Goal: Task Accomplishment & Management: Use online tool/utility

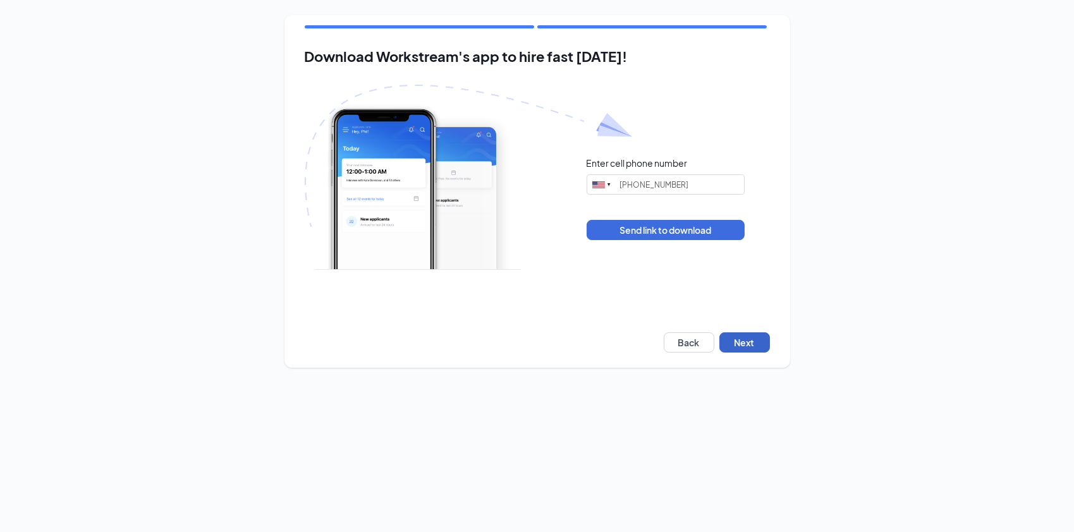
click at [743, 335] on button "Next" at bounding box center [745, 343] width 51 height 20
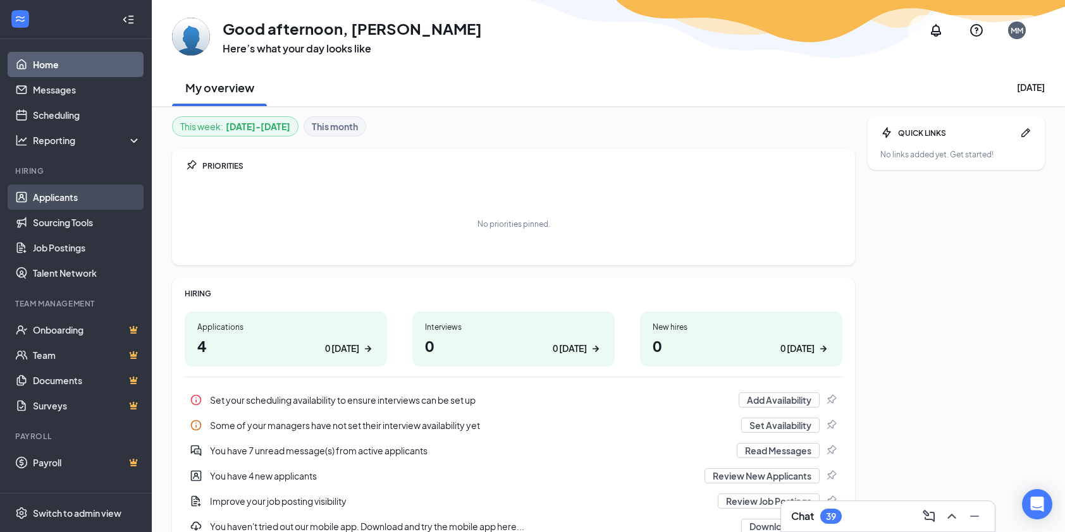
click at [54, 194] on link "Applicants" at bounding box center [87, 197] width 108 height 25
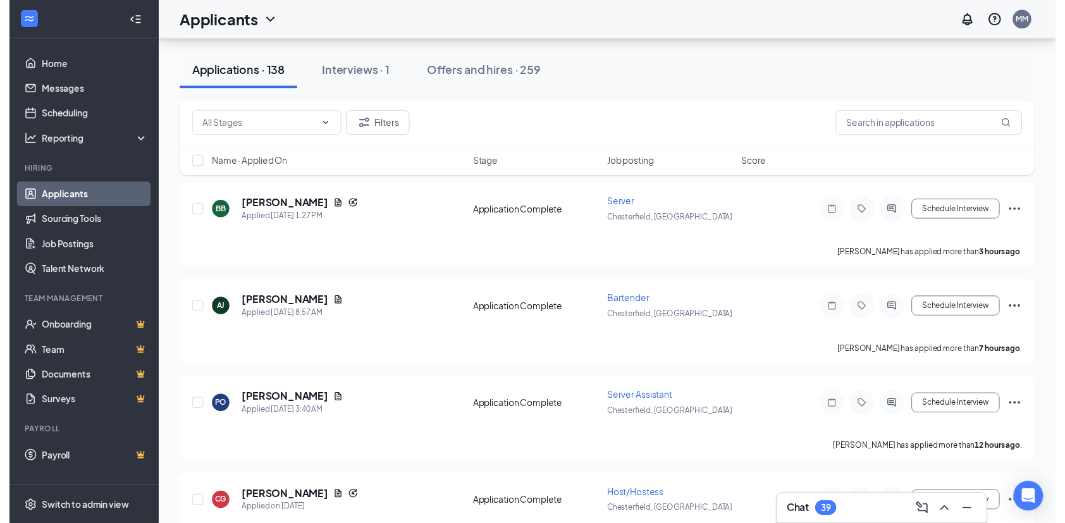
scroll to position [252, 0]
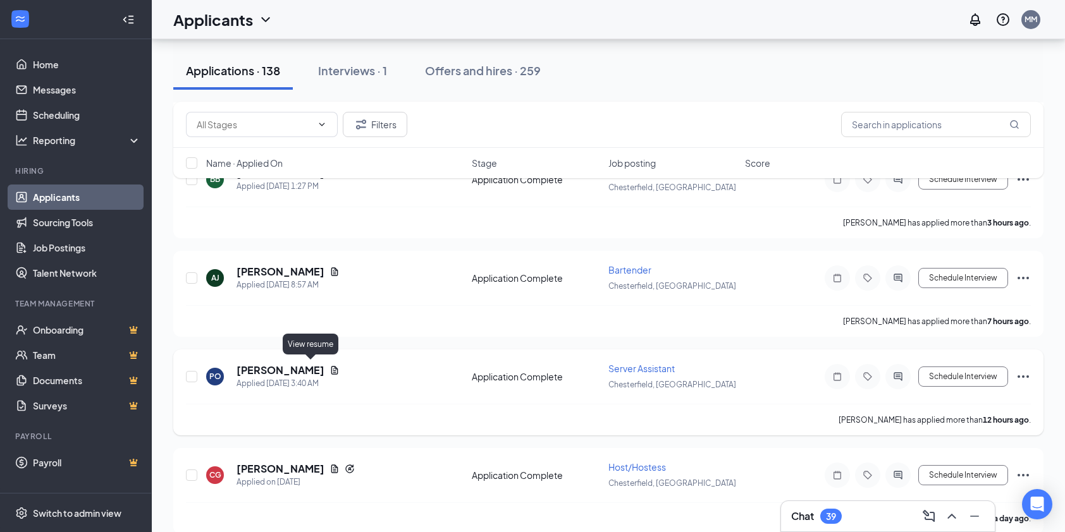
click at [331, 371] on icon "Document" at bounding box center [334, 370] width 7 height 8
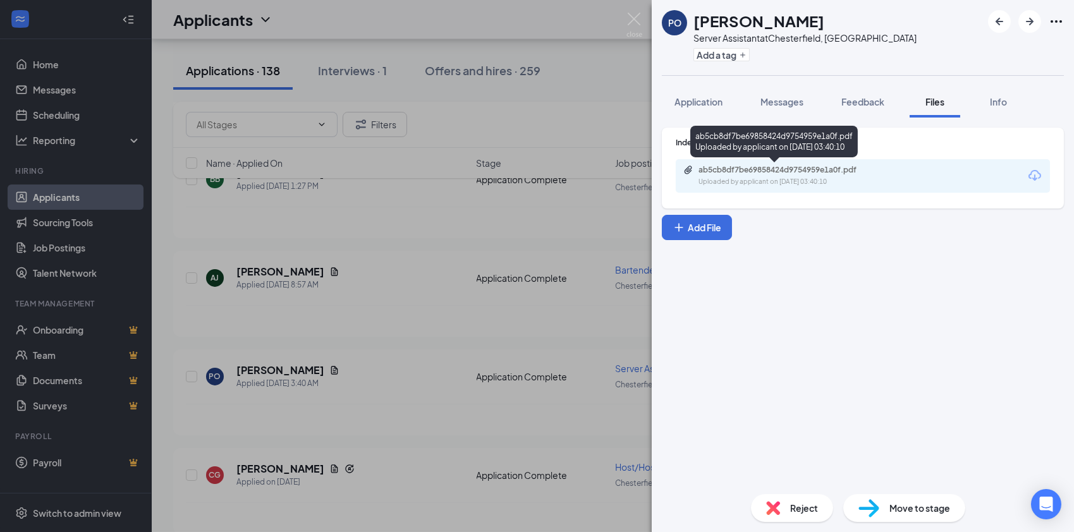
click at [756, 171] on div "ab5cb8df7be69858424d9754959e1a0f.pdf" at bounding box center [787, 170] width 177 height 10
click at [635, 16] on img at bounding box center [635, 25] width 16 height 25
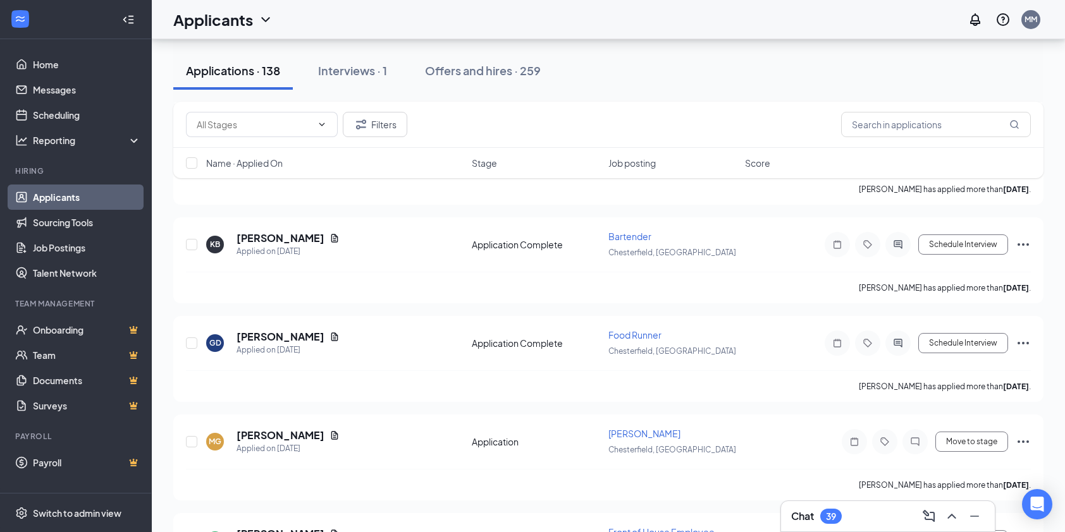
scroll to position [939, 0]
